Goal: Task Accomplishment & Management: Complete application form

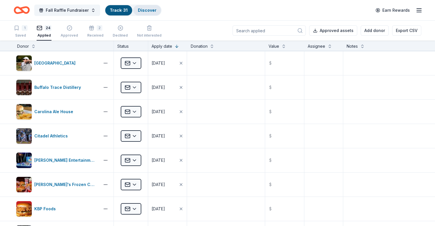
click at [151, 10] on link "Discover" at bounding box center [147, 10] width 19 height 5
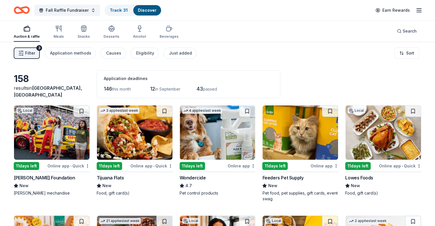
click at [369, 149] on img at bounding box center [382, 132] width 75 height 54
click at [45, 137] on img at bounding box center [51, 132] width 75 height 54
click at [83, 111] on button at bounding box center [81, 110] width 16 height 11
click at [84, 111] on button at bounding box center [82, 110] width 15 height 11
click at [87, 111] on button at bounding box center [82, 110] width 15 height 11
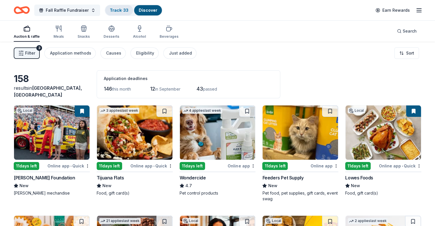
click at [126, 9] on link "Track · 33" at bounding box center [119, 10] width 19 height 5
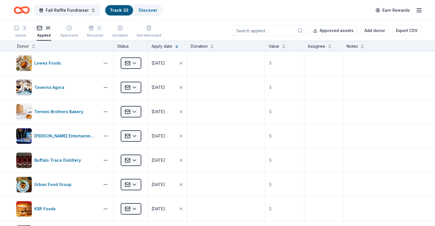
click at [39, 45] on div "Donor" at bounding box center [63, 46] width 93 height 7
click at [36, 45] on button at bounding box center [33, 46] width 5 height 6
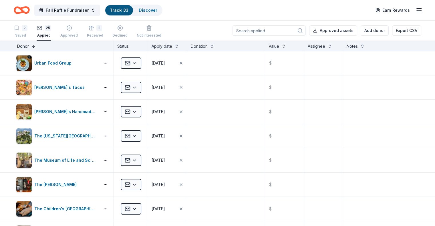
click at [36, 45] on button at bounding box center [33, 46] width 5 height 6
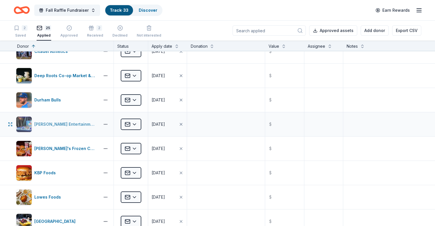
scroll to position [200, 0]
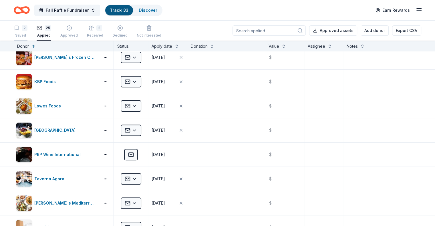
click at [27, 29] on div "2" at bounding box center [25, 28] width 6 height 6
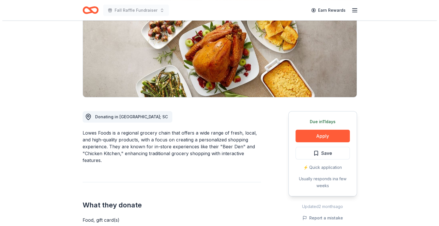
scroll to position [114, 0]
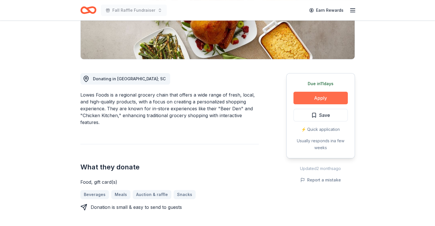
click at [306, 96] on button "Apply" at bounding box center [320, 98] width 54 height 13
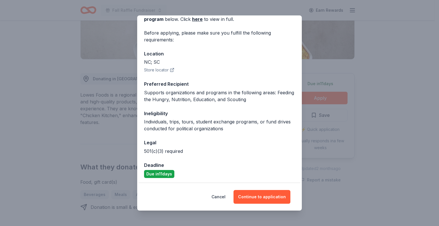
scroll to position [35, 0]
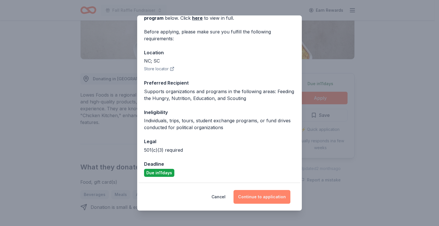
click at [255, 197] on button "Continue to application" at bounding box center [262, 197] width 57 height 14
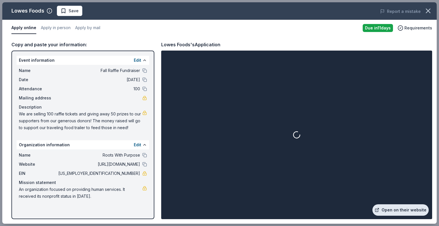
click at [387, 210] on link "Open on their website" at bounding box center [401, 209] width 56 height 11
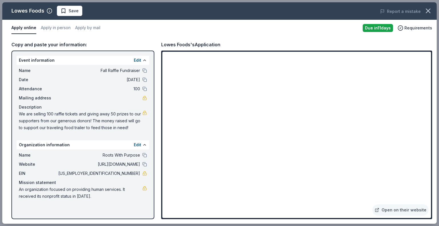
click at [70, 10] on span "Save" at bounding box center [74, 10] width 10 height 7
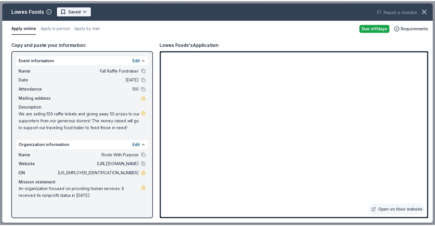
scroll to position [0, 0]
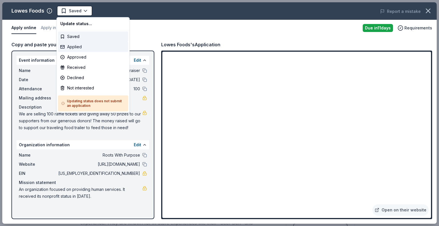
click at [71, 44] on div "Applied" at bounding box center [93, 47] width 70 height 10
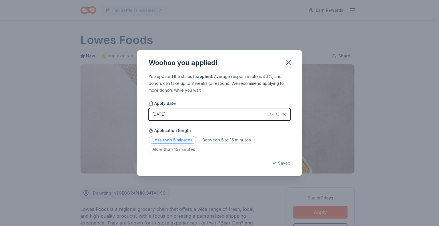
click at [168, 140] on span "Less than 5 minutes" at bounding box center [173, 140] width 48 height 8
click at [285, 61] on icon "button" at bounding box center [289, 62] width 8 height 8
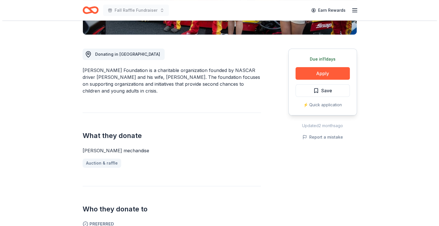
scroll to position [143, 0]
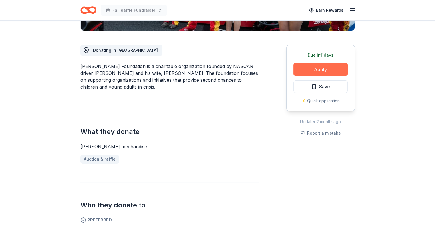
click at [305, 72] on button "Apply" at bounding box center [320, 69] width 54 height 13
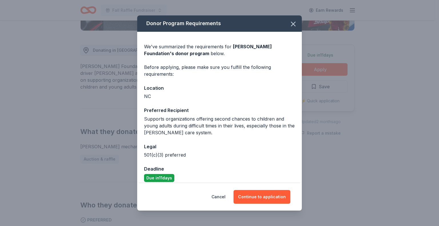
scroll to position [5, 0]
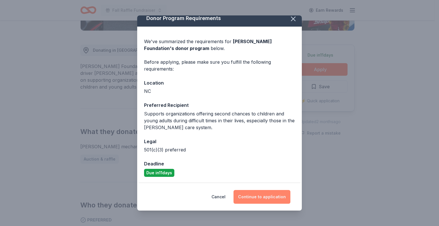
click at [251, 195] on button "Continue to application" at bounding box center [262, 197] width 57 height 14
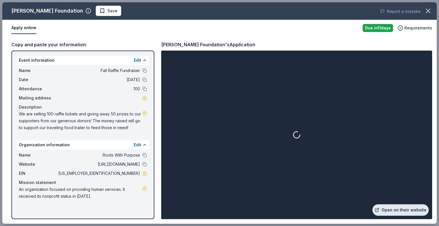
click at [389, 208] on link "Open on their website" at bounding box center [401, 209] width 56 height 11
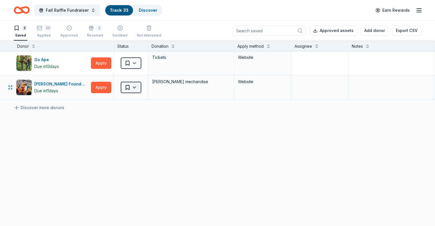
click at [136, 86] on html "Fall Raffle Fundraiser Track · 33 Discover Earn Rewards 2 Saved 25 Applied Appr…" at bounding box center [217, 113] width 435 height 226
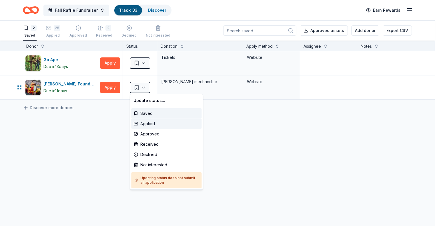
click at [141, 126] on div "Applied" at bounding box center [166, 124] width 70 height 10
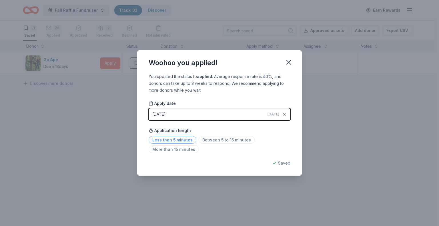
click at [179, 142] on span "Less than 5 minutes" at bounding box center [173, 140] width 48 height 8
click at [289, 62] on icon "button" at bounding box center [289, 62] width 4 height 4
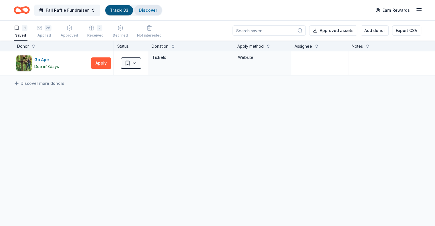
click at [154, 9] on link "Discover" at bounding box center [148, 10] width 19 height 5
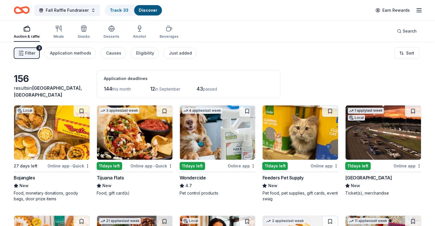
click at [54, 142] on img at bounding box center [51, 132] width 75 height 54
click at [128, 142] on img at bounding box center [134, 132] width 75 height 54
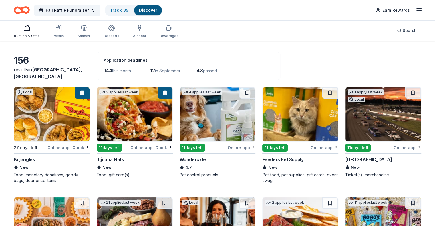
scroll to position [29, 0]
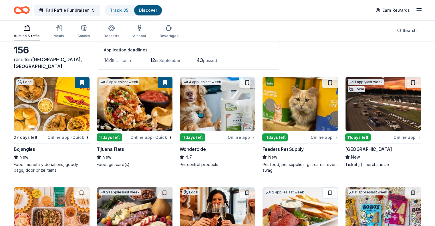
click at [371, 110] on img at bounding box center [382, 104] width 75 height 54
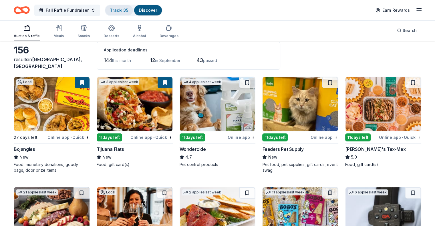
click at [127, 9] on link "Track · 35" at bounding box center [119, 10] width 19 height 5
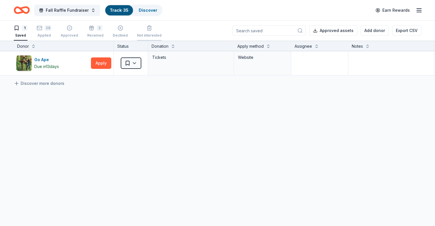
click at [152, 28] on icon "button" at bounding box center [149, 28] width 6 height 6
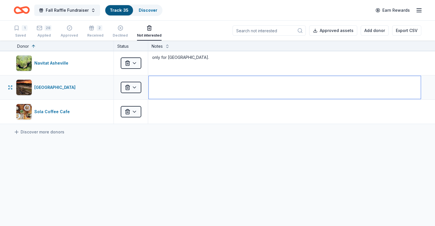
click at [179, 87] on textarea at bounding box center [285, 87] width 272 height 23
type textarea "needs at least 8 weeks before event!"
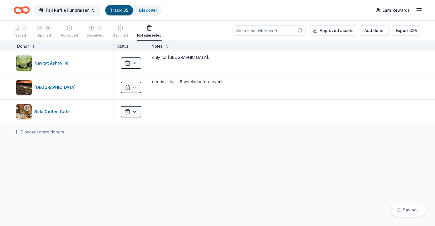
click at [166, 150] on div "Navitat Asheville Not interested only for Western NC. Richmond Raceway Not inte…" at bounding box center [217, 141] width 435 height 180
click at [51, 29] on div "28" at bounding box center [44, 28] width 15 height 6
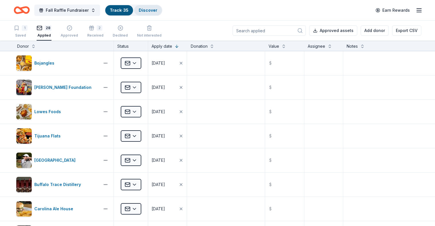
click at [157, 8] on link "Discover" at bounding box center [148, 10] width 19 height 5
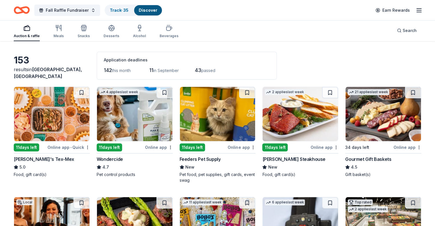
scroll to position [29, 0]
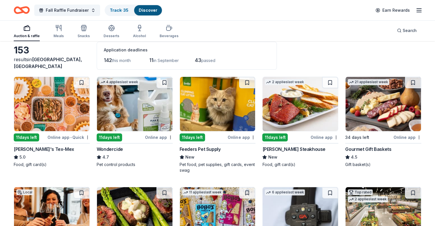
click at [361, 103] on img at bounding box center [382, 104] width 75 height 54
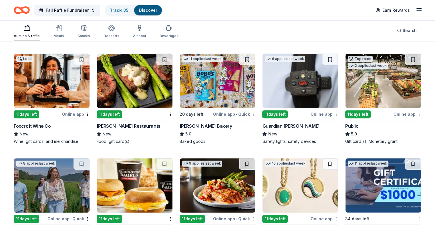
scroll to position [172, 0]
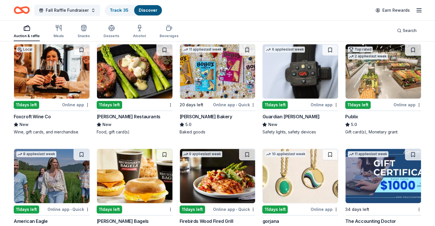
click at [49, 71] on img at bounding box center [51, 71] width 75 height 54
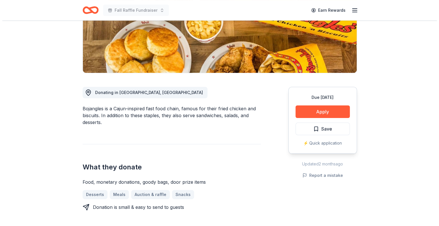
scroll to position [114, 0]
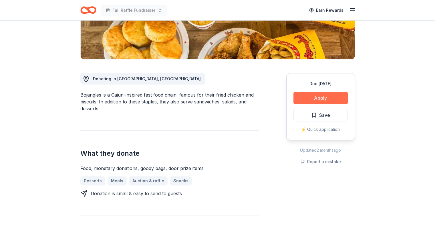
click at [303, 97] on button "Apply" at bounding box center [320, 98] width 54 height 13
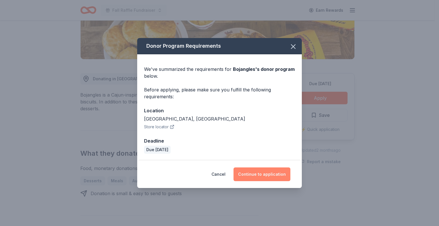
click at [261, 172] on button "Continue to application" at bounding box center [262, 175] width 57 height 14
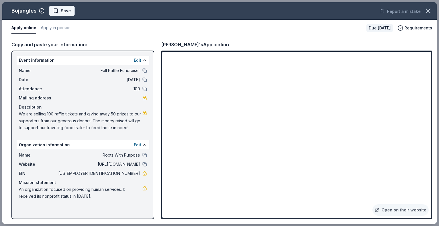
click at [70, 12] on button "Save" at bounding box center [61, 11] width 25 height 10
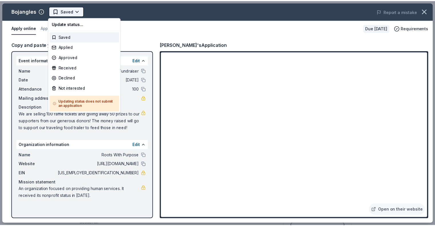
scroll to position [0, 0]
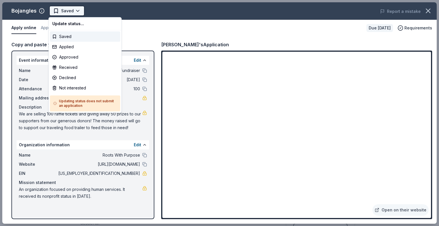
click at [61, 9] on html "Fall Raffle Fundraiser Earn Rewards Due in 27 days Share Bojangles New approval…" at bounding box center [219, 113] width 439 height 226
click at [61, 48] on div "Applied" at bounding box center [85, 47] width 70 height 10
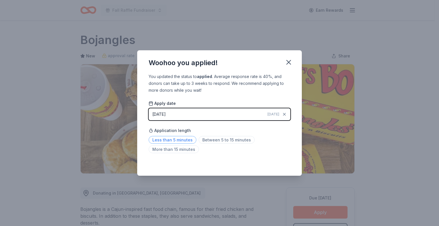
click at [185, 139] on span "Less than 5 minutes" at bounding box center [173, 140] width 48 height 8
click at [288, 59] on icon "button" at bounding box center [289, 62] width 8 height 8
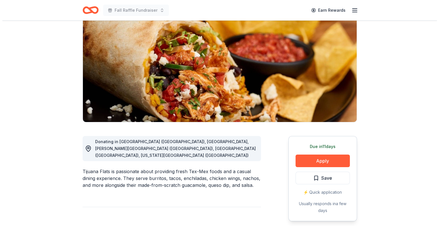
scroll to position [57, 0]
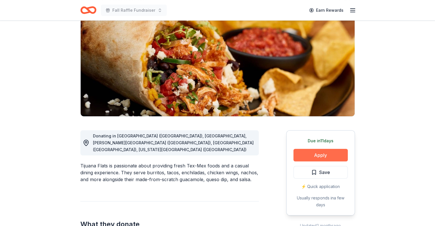
click at [311, 153] on button "Apply" at bounding box center [320, 155] width 54 height 13
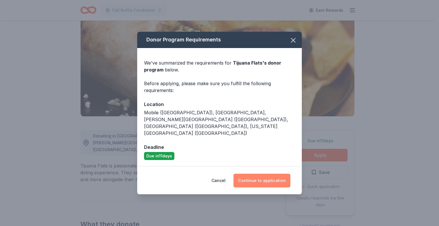
click at [253, 175] on button "Continue to application" at bounding box center [262, 181] width 57 height 14
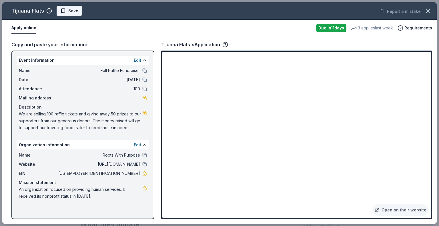
click at [71, 12] on span "Save" at bounding box center [73, 10] width 10 height 7
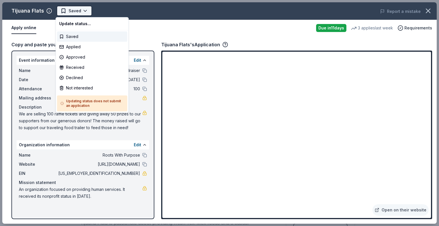
click at [72, 10] on html "Fall Raffle Fundraiser Earn Rewards Due [DATE] Share Tijuana Flats New 3 applie…" at bounding box center [219, 113] width 439 height 226
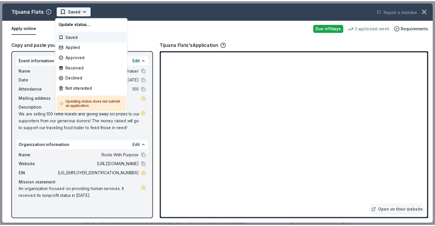
scroll to position [0, 0]
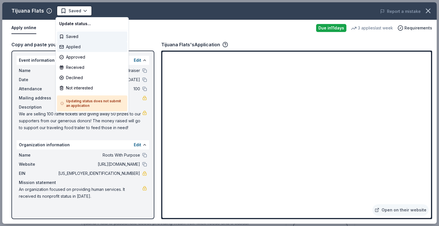
click at [73, 45] on div "Applied" at bounding box center [92, 47] width 70 height 10
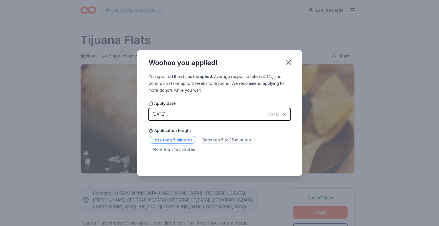
click at [167, 140] on span "Less than 5 minutes" at bounding box center [173, 140] width 48 height 8
click at [292, 62] on icon "button" at bounding box center [289, 62] width 8 height 8
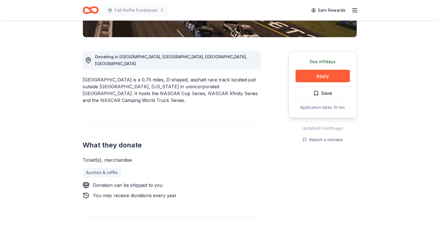
scroll to position [143, 0]
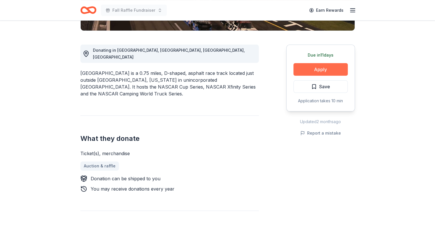
click at [303, 69] on button "Apply" at bounding box center [320, 69] width 54 height 13
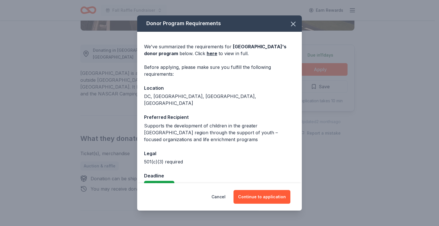
scroll to position [5, 0]
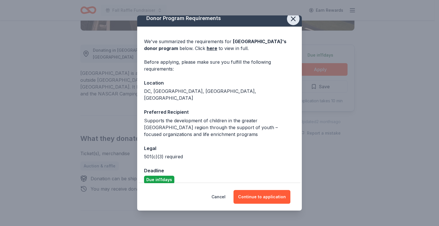
click at [289, 19] on icon "button" at bounding box center [293, 19] width 8 height 8
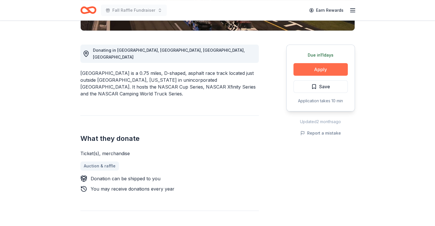
click at [317, 67] on button "Apply" at bounding box center [320, 69] width 54 height 13
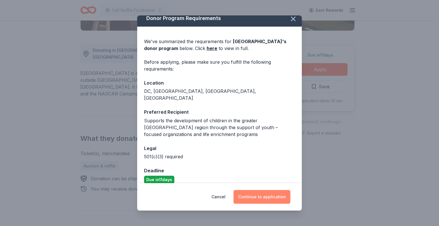
click at [251, 198] on button "Continue to application" at bounding box center [262, 197] width 57 height 14
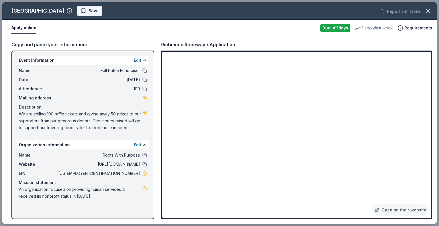
click at [81, 12] on span "Save" at bounding box center [90, 10] width 18 height 7
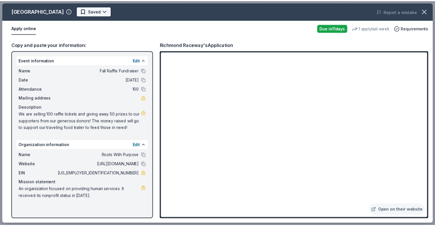
scroll to position [0, 0]
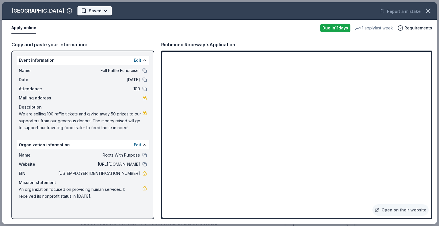
click at [80, 11] on html "Fall Raffle Fundraiser Earn Rewards Due in 11 days Share Richmond Raceway New 1…" at bounding box center [219, 113] width 439 height 226
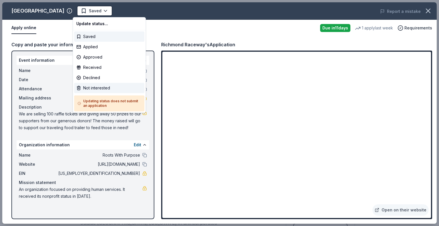
click at [92, 88] on div "Not interested" at bounding box center [109, 88] width 70 height 10
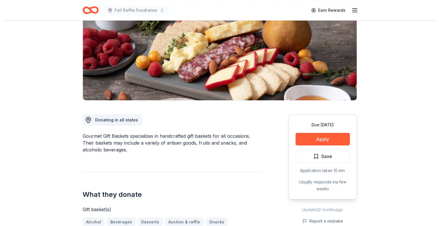
scroll to position [86, 0]
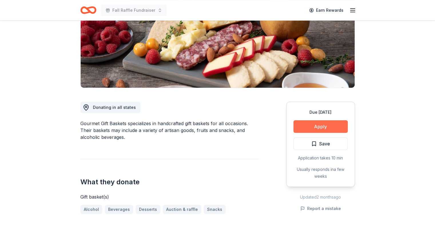
click at [309, 125] on button "Apply" at bounding box center [320, 126] width 54 height 13
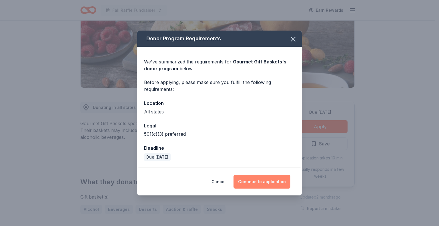
click at [246, 179] on button "Continue to application" at bounding box center [262, 182] width 57 height 14
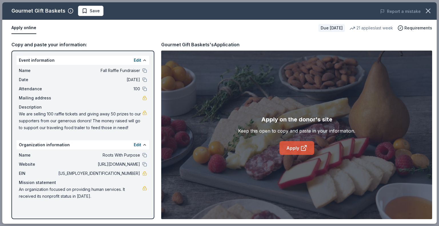
click at [288, 147] on link "Apply" at bounding box center [297, 148] width 35 height 14
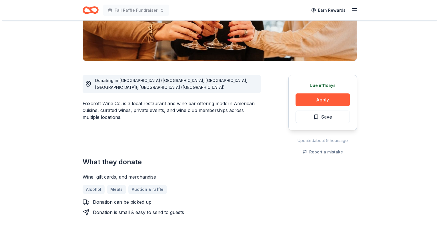
scroll to position [114, 0]
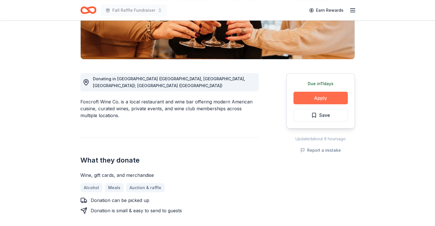
click at [306, 98] on button "Apply" at bounding box center [320, 98] width 54 height 13
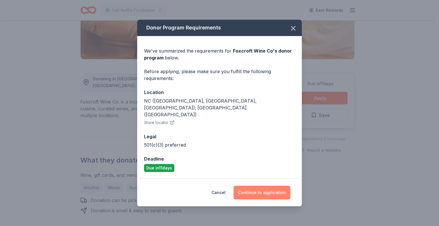
click at [249, 186] on button "Continue to application" at bounding box center [262, 193] width 57 height 14
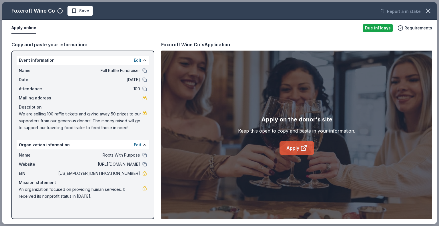
click at [294, 144] on link "Apply" at bounding box center [297, 148] width 35 height 14
click at [80, 10] on span "Save" at bounding box center [84, 10] width 10 height 7
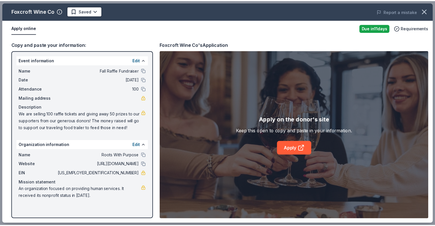
scroll to position [0, 0]
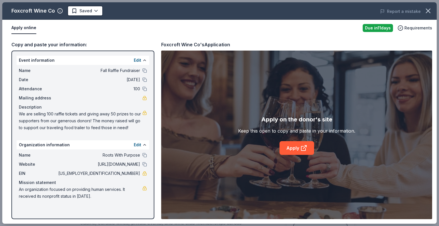
click at [80, 10] on html "Fall Raffle Fundraiser Earn Rewards Due in 11 days Share Foxcroft Wine Co New S…" at bounding box center [219, 113] width 439 height 226
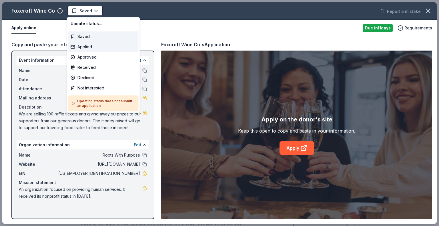
click at [81, 43] on div "Applied" at bounding box center [103, 47] width 70 height 10
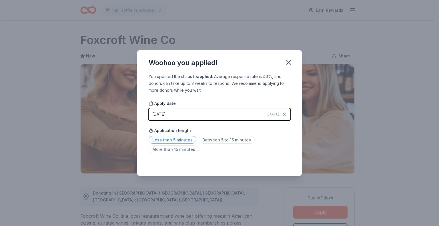
click at [180, 140] on span "Less than 5 minutes" at bounding box center [173, 140] width 48 height 8
click at [290, 61] on icon "button" at bounding box center [289, 62] width 4 height 4
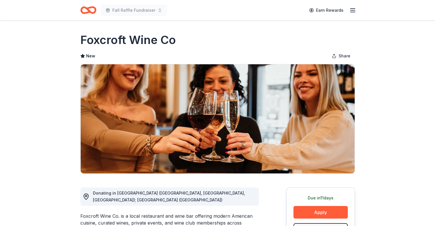
scroll to position [29, 0]
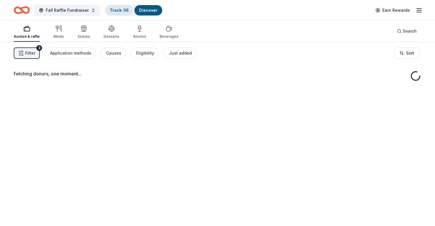
drag, startPoint x: 0, startPoint y: 0, endPoint x: 124, endPoint y: 11, distance: 124.0
click at [124, 11] on link "Track · 36" at bounding box center [119, 10] width 19 height 5
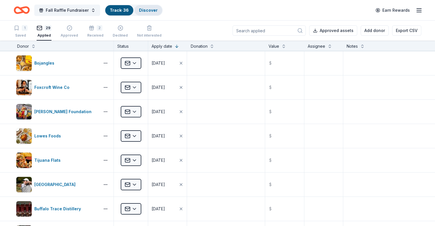
click at [149, 11] on link "Discover" at bounding box center [148, 10] width 19 height 5
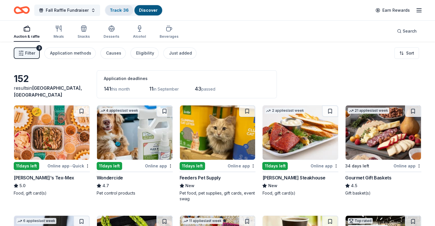
click at [127, 11] on link "Track · 36" at bounding box center [119, 10] width 19 height 5
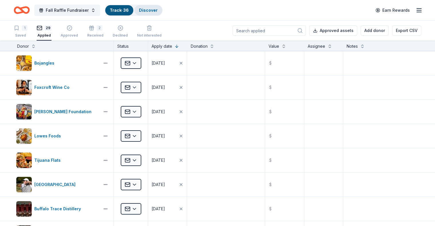
click at [157, 9] on link "Discover" at bounding box center [148, 10] width 19 height 5
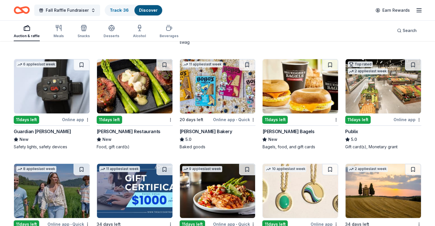
scroll to position [172, 0]
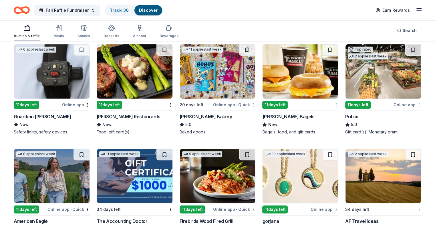
click at [215, 80] on img at bounding box center [217, 71] width 75 height 54
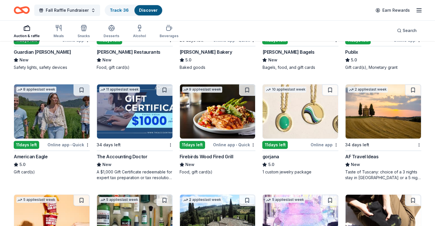
scroll to position [257, 0]
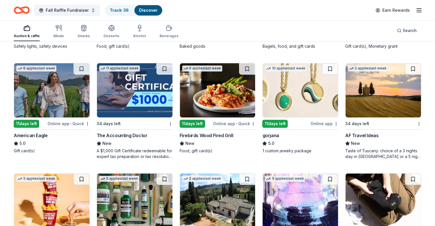
click at [56, 108] on img at bounding box center [51, 90] width 75 height 54
click at [86, 70] on button at bounding box center [81, 68] width 16 height 11
click at [120, 9] on link "Track · 37" at bounding box center [119, 10] width 19 height 5
click at [126, 11] on link "Track · 37" at bounding box center [119, 10] width 19 height 5
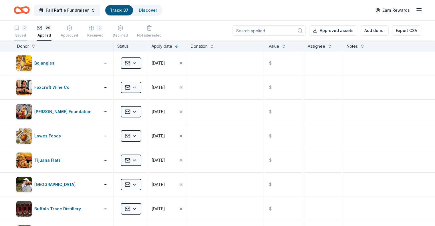
click at [27, 29] on div "2" at bounding box center [25, 28] width 6 height 6
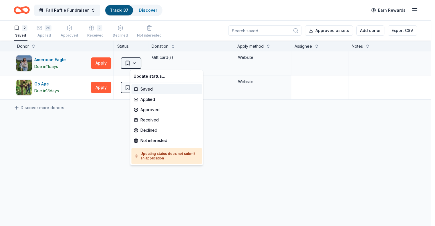
click at [140, 61] on html "Fall Raffle Fundraiser Track · 37 Discover Earn Rewards 2 Saved 29 Applied Appr…" at bounding box center [217, 113] width 435 height 226
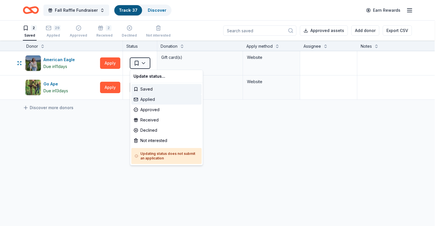
click at [142, 97] on div "Applied" at bounding box center [166, 99] width 70 height 10
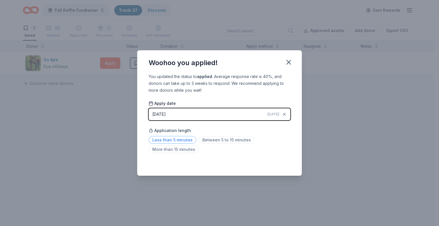
click at [178, 140] on span "Less than 5 minutes" at bounding box center [173, 140] width 48 height 8
click at [291, 60] on icon "button" at bounding box center [289, 62] width 4 height 4
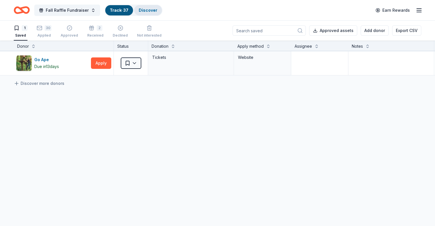
click at [148, 8] on link "Discover" at bounding box center [148, 10] width 19 height 5
click at [155, 11] on link "Discover" at bounding box center [148, 10] width 19 height 5
click at [157, 10] on link "Discover" at bounding box center [148, 10] width 19 height 5
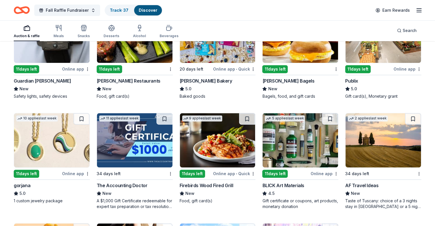
scroll to position [229, 0]
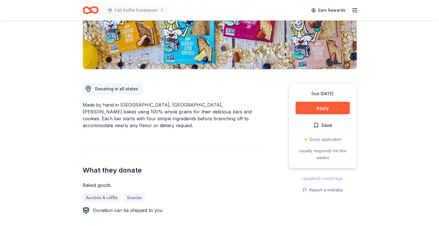
scroll to position [114, 0]
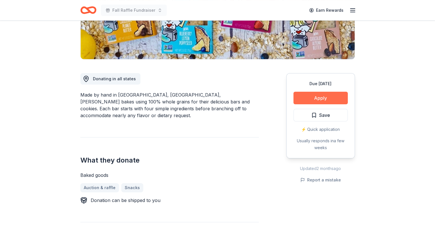
click at [301, 97] on button "Apply" at bounding box center [320, 98] width 54 height 13
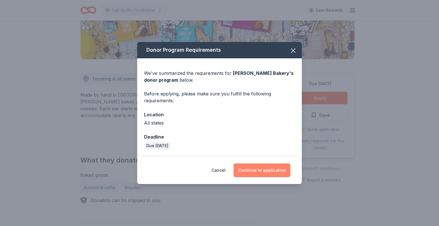
click at [258, 172] on button "Continue to application" at bounding box center [262, 171] width 57 height 14
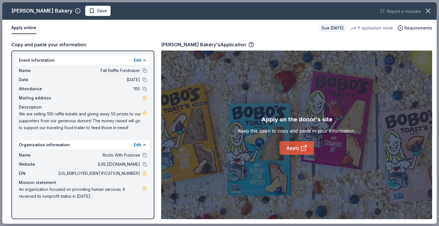
click at [282, 147] on link "Apply" at bounding box center [297, 148] width 35 height 14
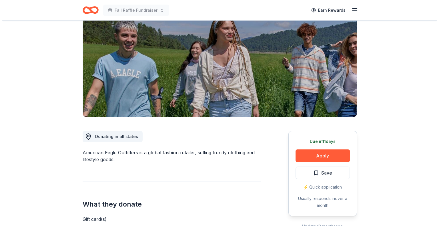
scroll to position [57, 0]
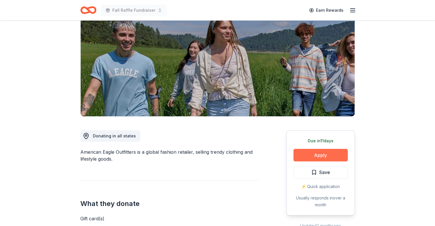
click at [326, 152] on button "Apply" at bounding box center [320, 155] width 54 height 13
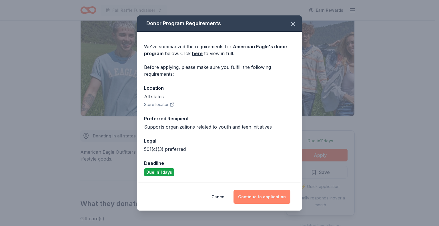
click at [249, 198] on button "Continue to application" at bounding box center [262, 197] width 57 height 14
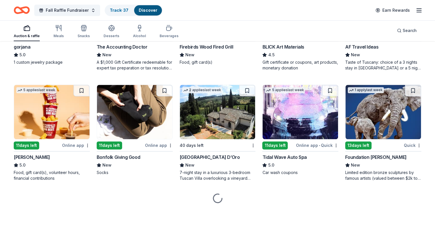
scroll to position [346, 0]
click at [166, 88] on button at bounding box center [164, 90] width 16 height 11
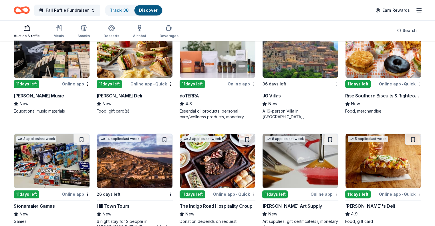
scroll to position [546, 0]
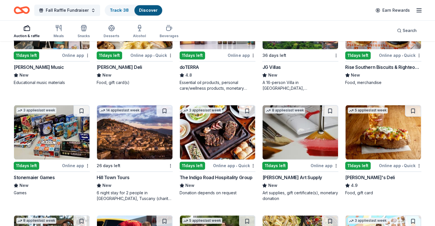
click at [366, 136] on img at bounding box center [382, 132] width 75 height 54
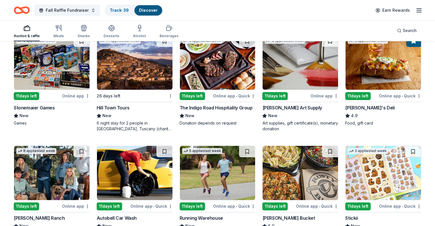
scroll to position [689, 0]
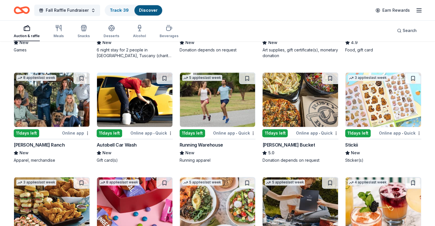
click at [274, 106] on img at bounding box center [299, 100] width 75 height 54
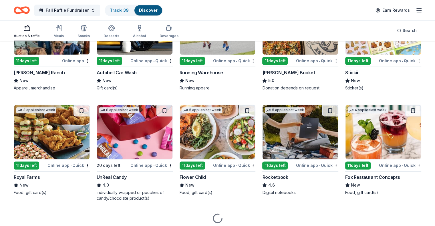
scroll to position [782, 0]
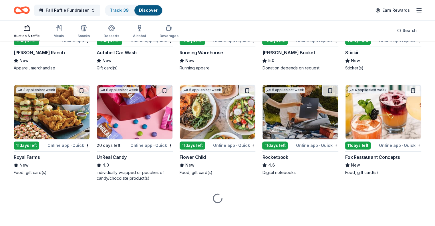
click at [294, 116] on img at bounding box center [299, 112] width 75 height 54
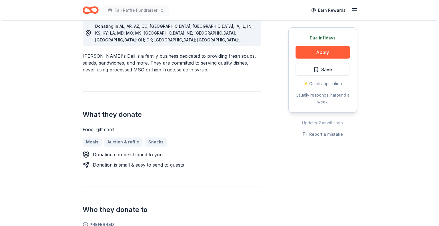
scroll to position [172, 0]
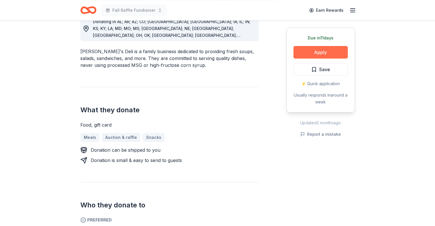
click at [313, 52] on button "Apply" at bounding box center [320, 52] width 54 height 13
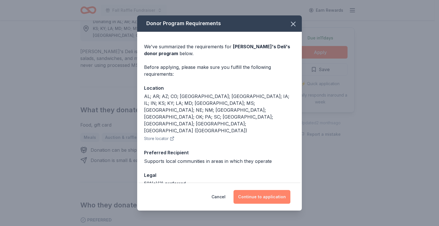
click at [249, 196] on button "Continue to application" at bounding box center [262, 197] width 57 height 14
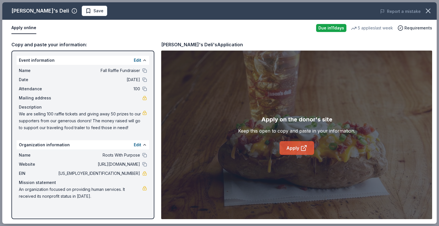
click at [293, 144] on link "Apply" at bounding box center [297, 148] width 35 height 14
click at [85, 10] on span "Save" at bounding box center [94, 10] width 18 height 7
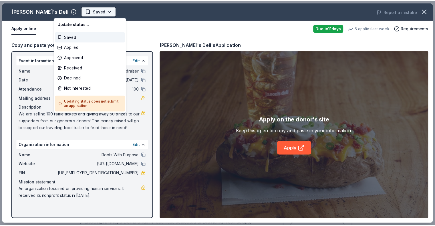
scroll to position [0, 0]
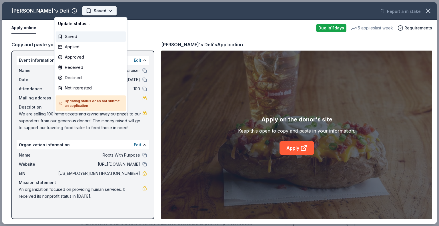
click at [69, 9] on html "Fall Raffle Fundraiser Earn Rewards Due [DATE] Share [PERSON_NAME]'s Deli 4.9 •…" at bounding box center [219, 113] width 439 height 226
click at [76, 43] on div "Applied" at bounding box center [91, 47] width 70 height 10
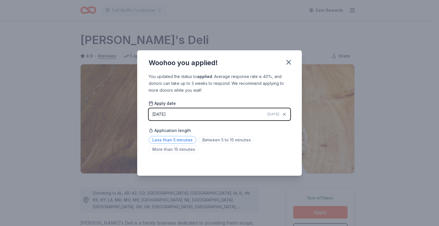
click at [191, 139] on span "Less than 5 minutes" at bounding box center [173, 140] width 48 height 8
click at [291, 59] on icon "button" at bounding box center [289, 62] width 8 height 8
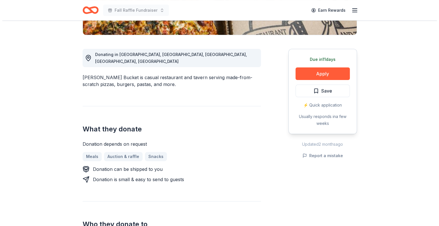
scroll to position [143, 0]
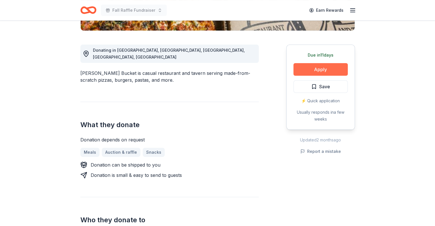
click at [305, 70] on button "Apply" at bounding box center [320, 69] width 54 height 13
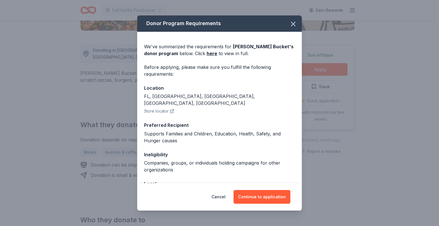
click at [168, 108] on button "Store locator" at bounding box center [159, 111] width 30 height 7
click at [250, 196] on button "Continue to application" at bounding box center [262, 197] width 57 height 14
